Goal: Navigation & Orientation: Find specific page/section

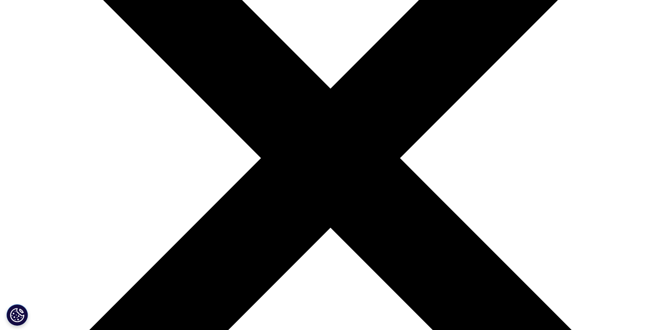
scroll to position [182, 0]
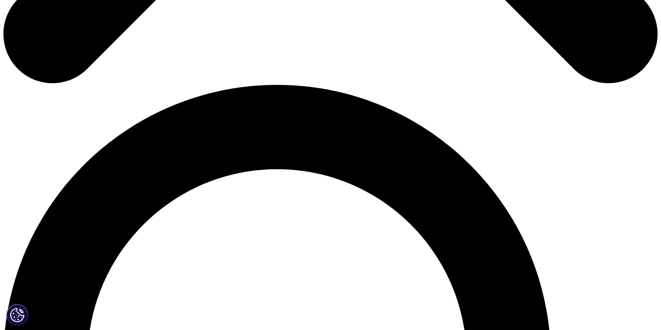
scroll to position [592, 0]
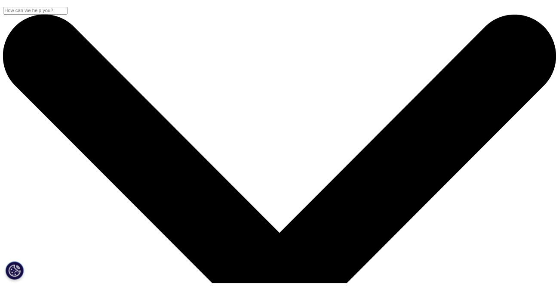
scroll to position [6, 0]
